Goal: Information Seeking & Learning: Learn about a topic

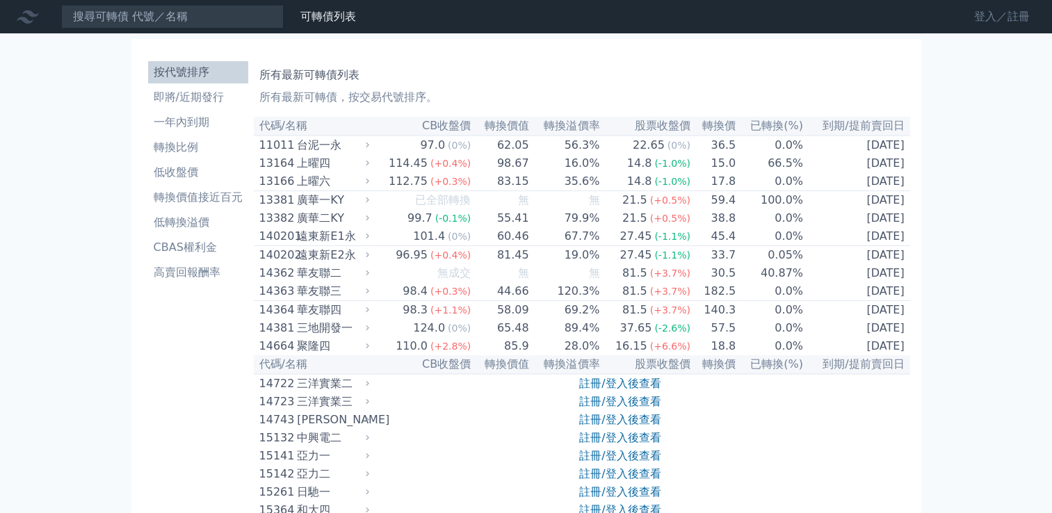
click at [984, 21] on link "登入／註冊" at bounding box center [1002, 17] width 78 height 22
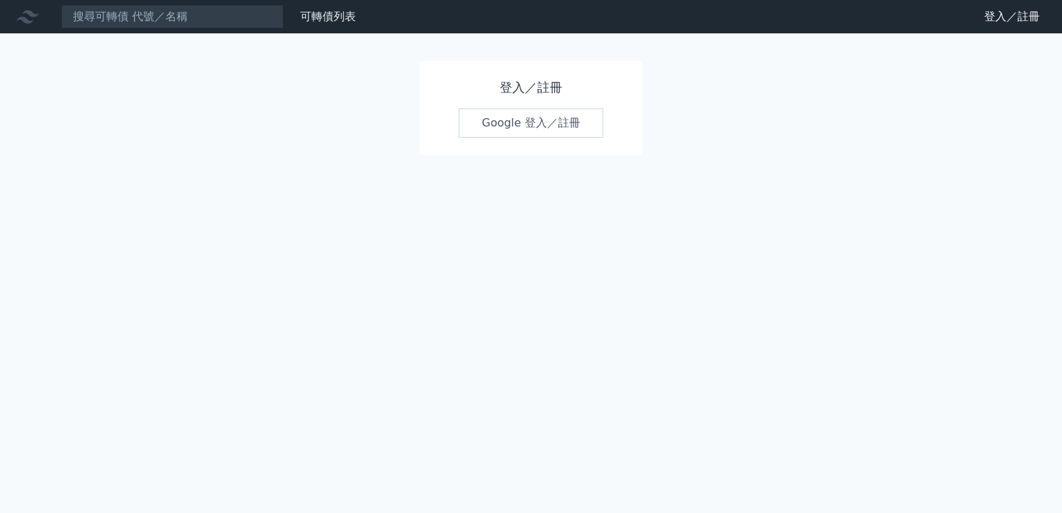
click at [576, 127] on link "Google 登入／註冊" at bounding box center [531, 122] width 145 height 29
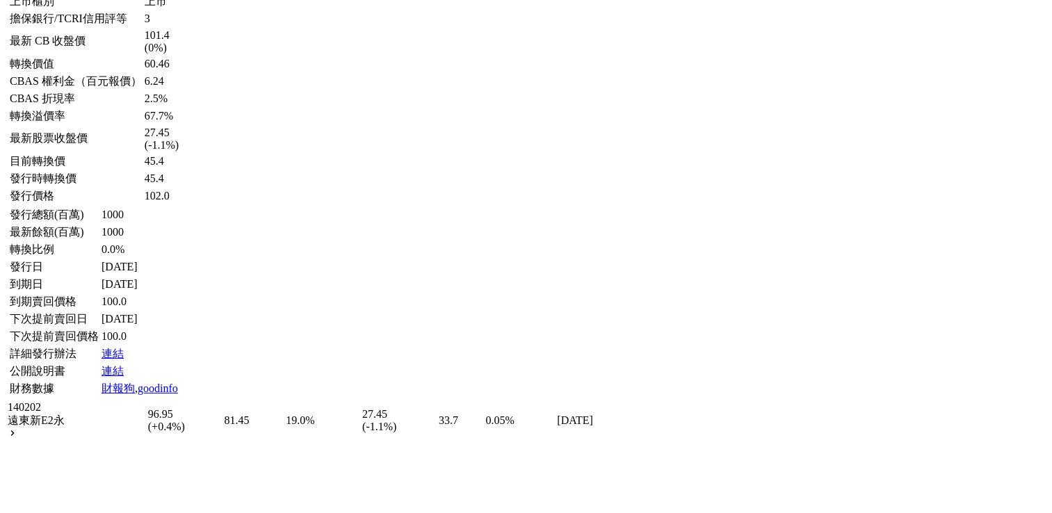
scroll to position [5028, 0]
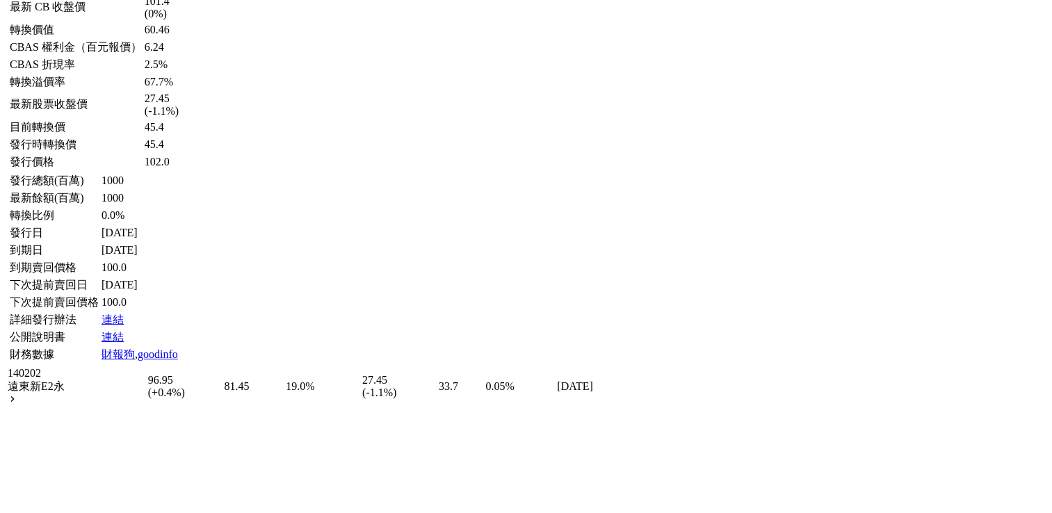
scroll to position [5097, 0]
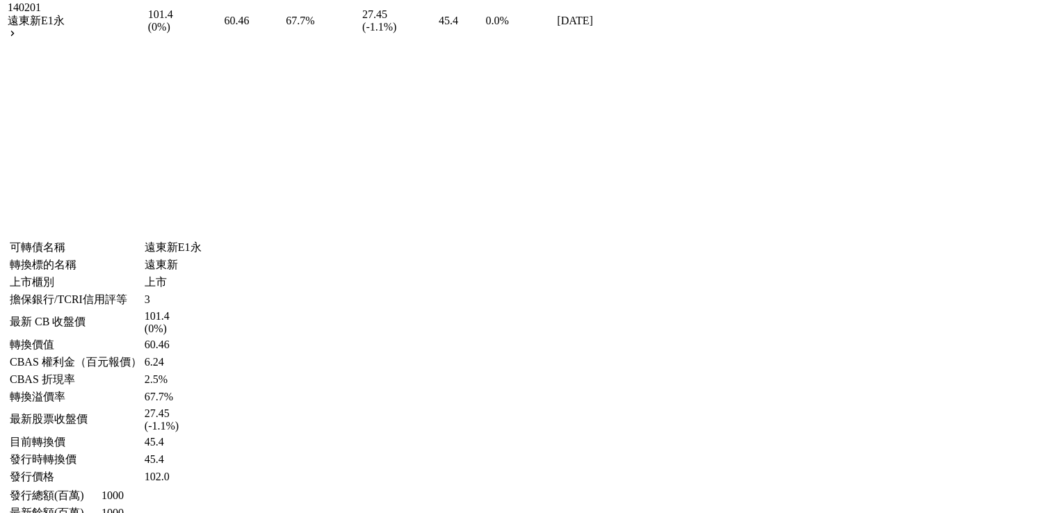
scroll to position [4750, 0]
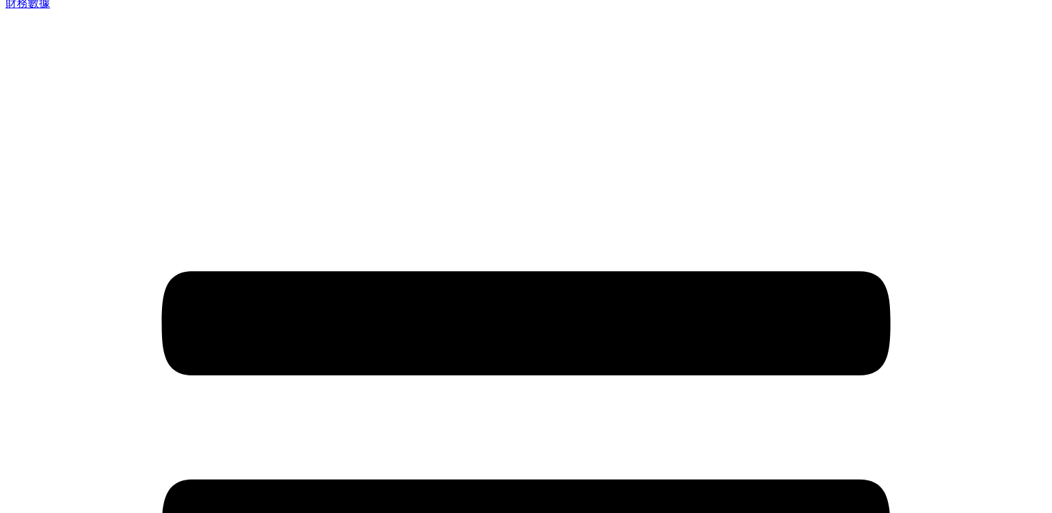
scroll to position [0, 0]
